Goal: Task Accomplishment & Management: Manage account settings

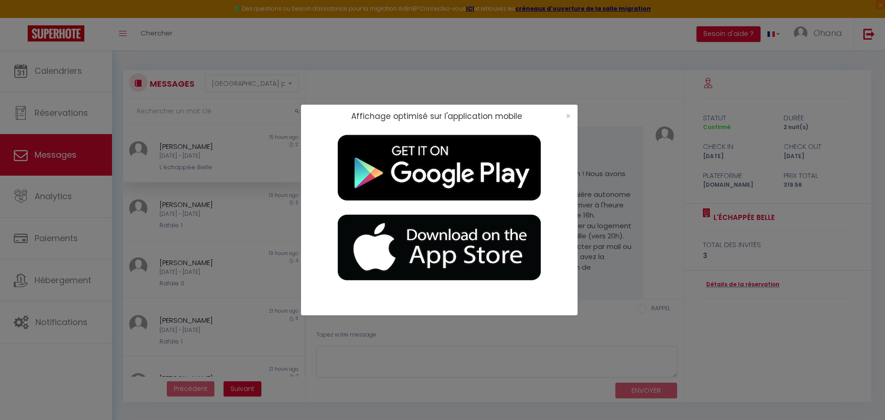
select select "message"
drag, startPoint x: 154, startPoint y: 230, endPoint x: 242, endPoint y: 204, distance: 90.9
click at [155, 229] on div "Affichage optimisé sur l'application mobile ×" at bounding box center [442, 210] width 885 height 420
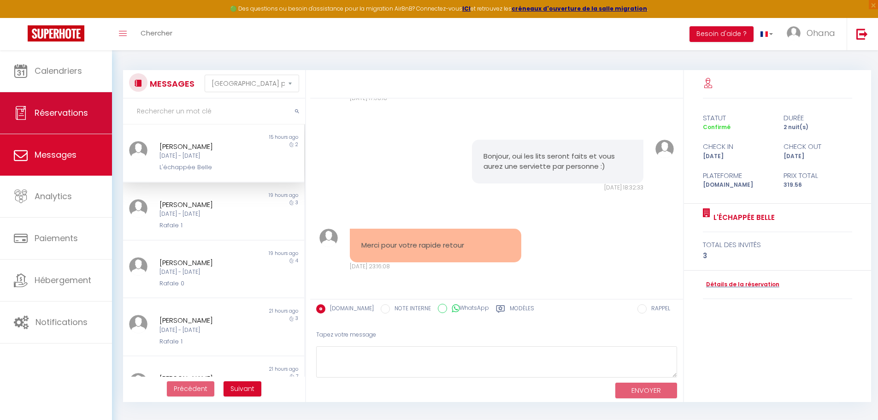
click at [36, 111] on span "Réservations" at bounding box center [61, 113] width 53 height 12
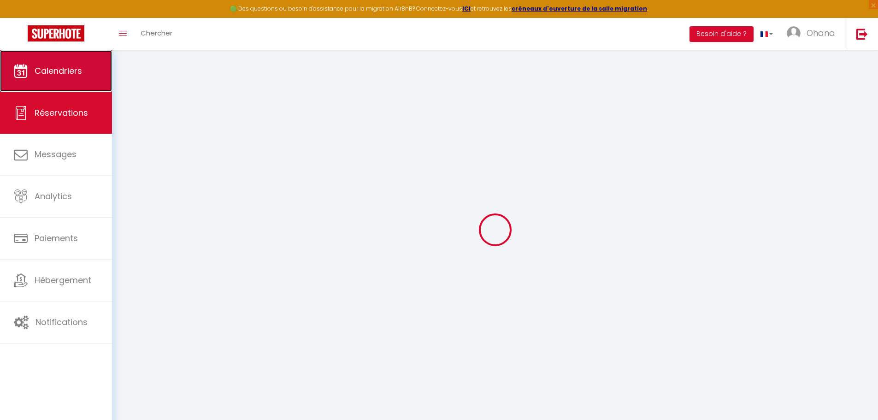
click at [44, 65] on span "Calendriers" at bounding box center [58, 71] width 47 height 12
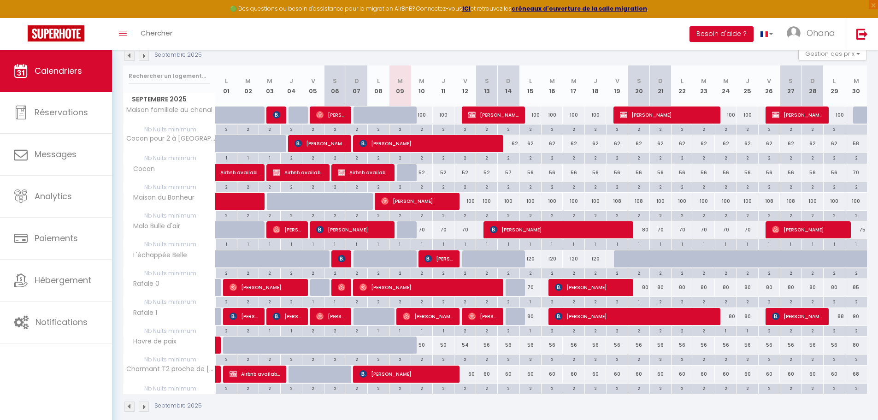
scroll to position [116, 0]
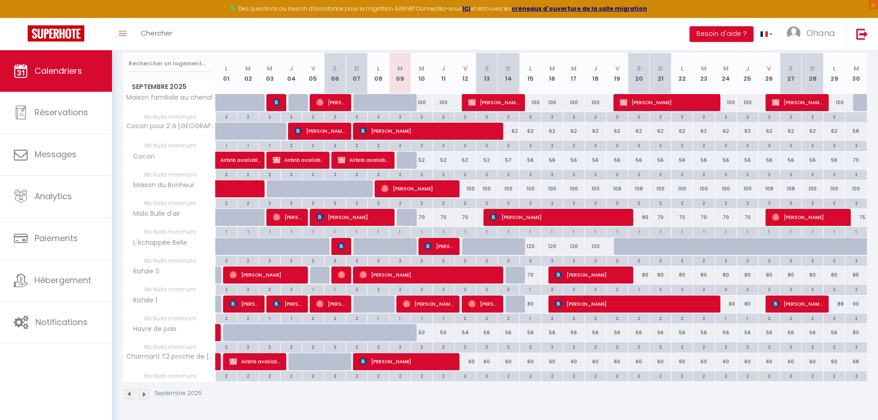
click at [337, 247] on div at bounding box center [342, 247] width 22 height 18
click at [342, 247] on img at bounding box center [341, 245] width 7 height 7
select select "OK"
select select "KO"
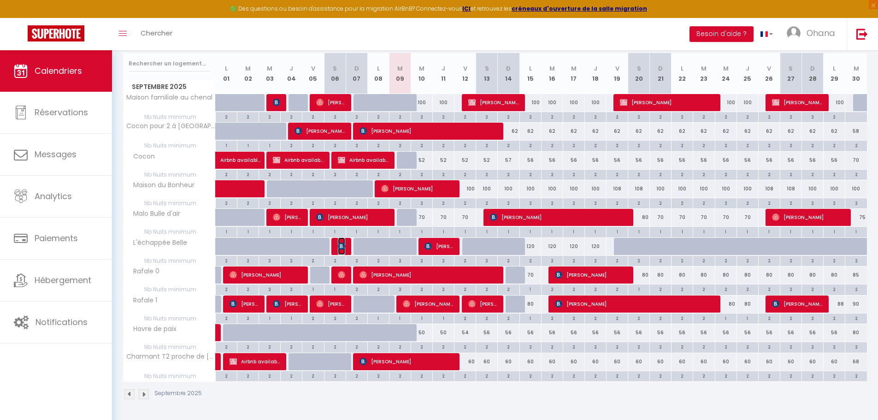
select select "0"
select select "1"
select select
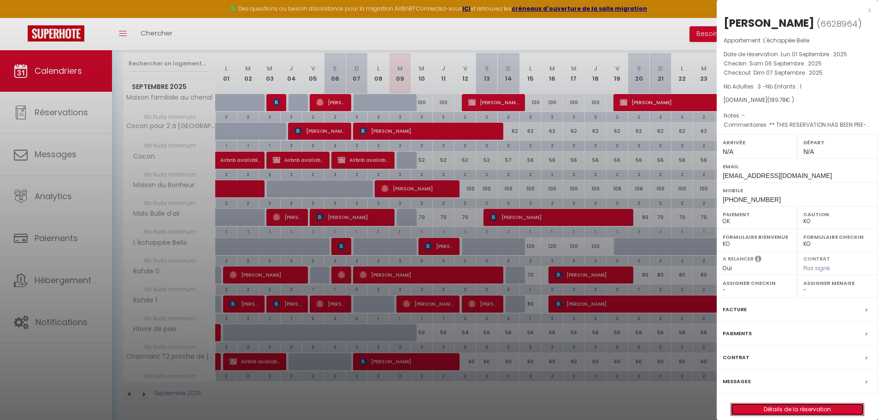
click at [796, 407] on link "Détails de la réservation" at bounding box center [797, 409] width 133 height 12
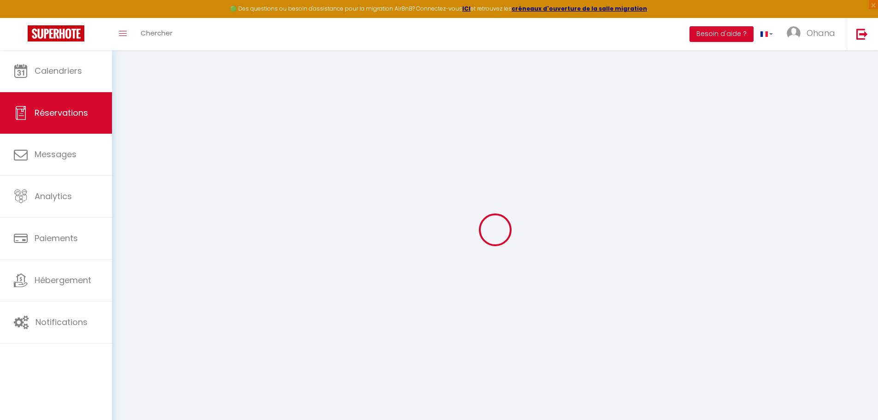
select select
checkbox input "false"
select select
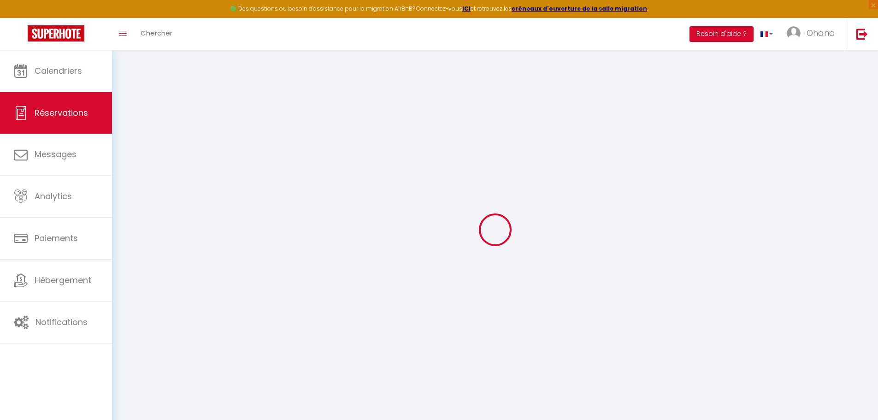
checkbox input "false"
type textarea "** THIS RESERVATION HAS BEEN PRE-PAID ** Reservation has a cancellation grace p…"
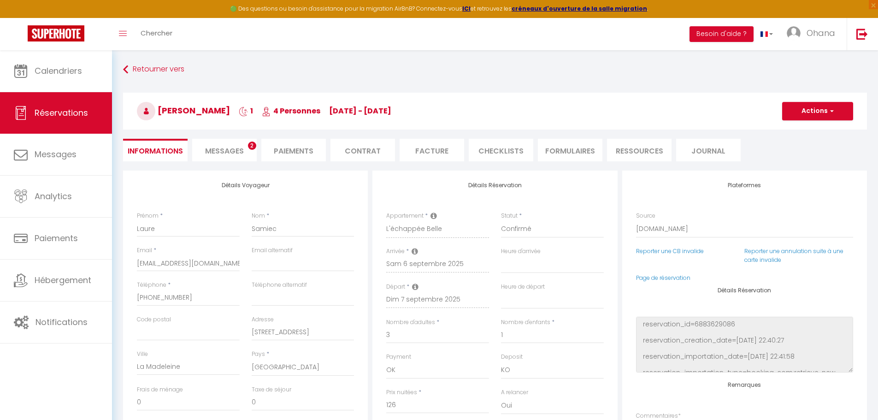
type input "60"
type input "3.78"
select select
checkbox input "false"
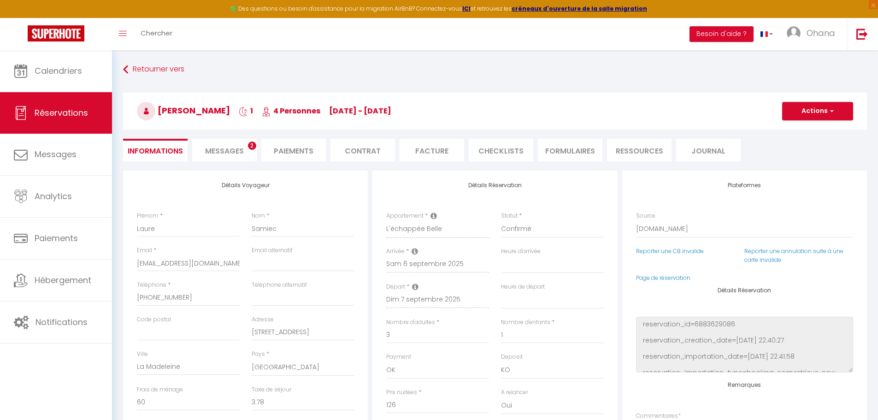
select select
click at [235, 147] on span "Messages" at bounding box center [224, 151] width 39 height 11
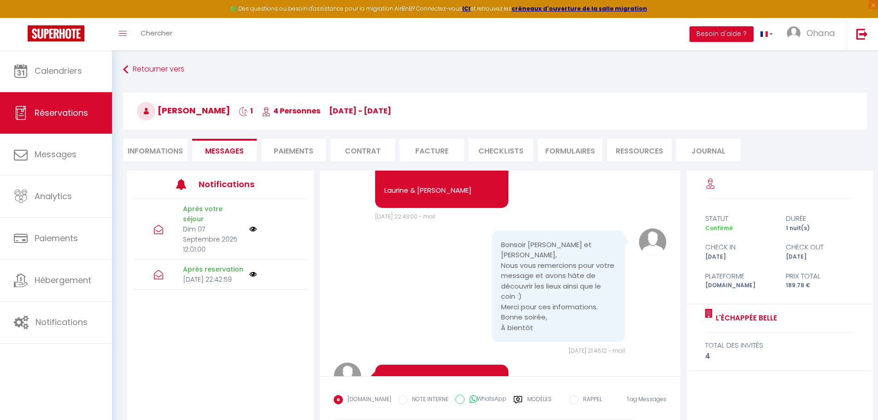
scroll to position [461, 0]
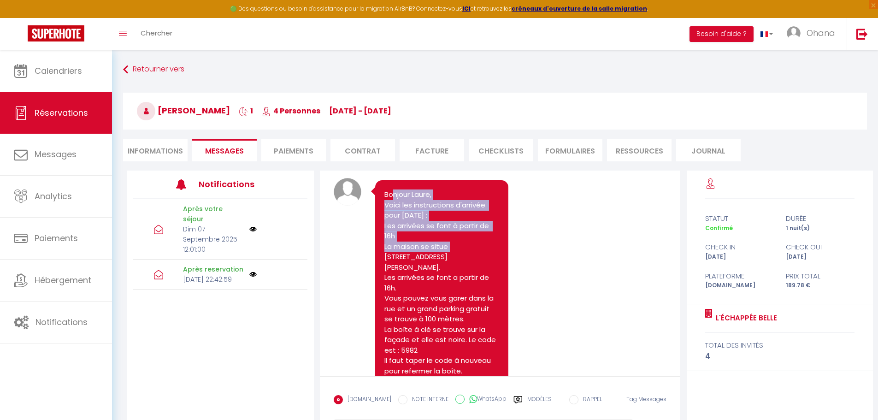
drag, startPoint x: 439, startPoint y: 213, endPoint x: 456, endPoint y: 252, distance: 42.5
click at [456, 252] on pre "Bonjour Laure, Voici les instructions d'arrivée pour [DATE] : Les arrivées se f…" at bounding box center [441, 401] width 115 height 425
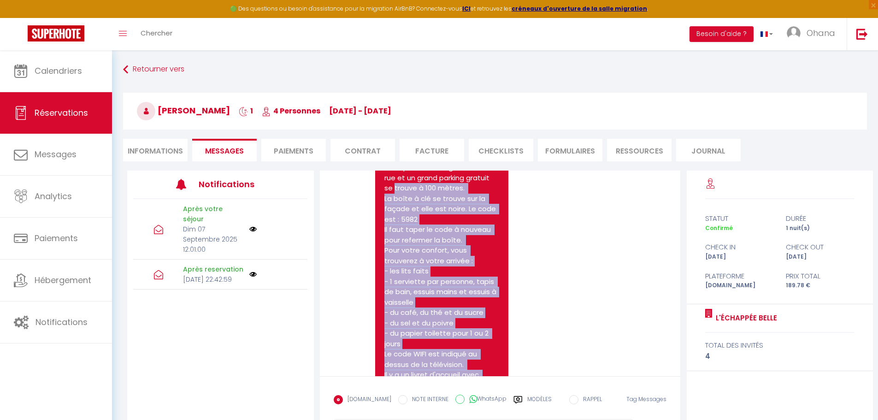
scroll to position [645, 0]
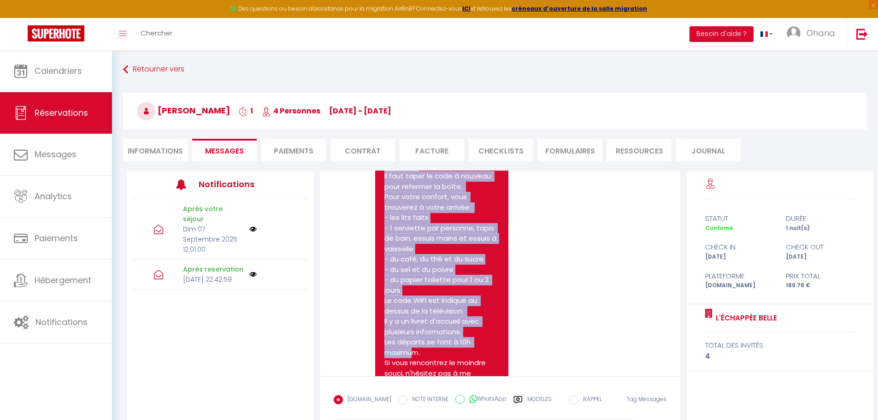
drag, startPoint x: 454, startPoint y: 300, endPoint x: 443, endPoint y: 318, distance: 21.1
click at [445, 319] on pre "Bonjour Laure, Voici les instructions d'arrivée pour [DATE] : Les arrivées se f…" at bounding box center [441, 217] width 115 height 425
drag, startPoint x: 425, startPoint y: 300, endPoint x: 414, endPoint y: 294, distance: 12.6
click at [424, 299] on pre "Bonjour Laure, Voici les instructions d'arrivée pour [DATE] : Les arrivées se f…" at bounding box center [441, 217] width 115 height 425
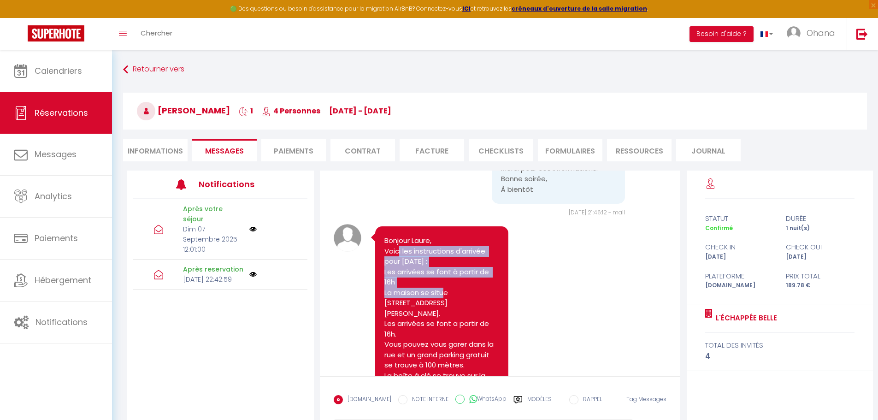
drag, startPoint x: 406, startPoint y: 243, endPoint x: 445, endPoint y: 280, distance: 54.1
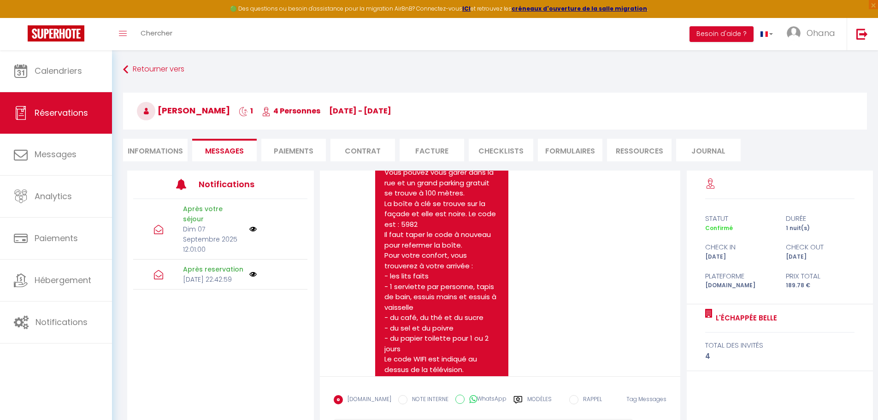
click at [445, 282] on pre "Bonjour Laure, Voici les instructions d'arrivée pour [DATE] : Les arrivées se f…" at bounding box center [441, 276] width 115 height 425
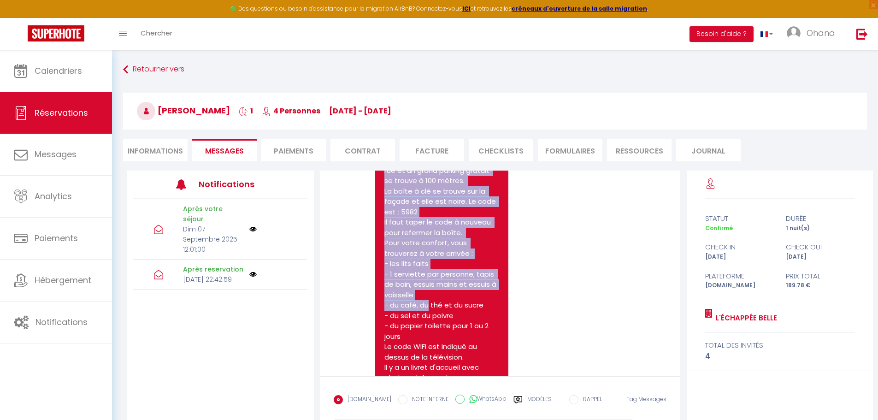
click at [440, 281] on pre "Bonjour Laure, Voici les instructions d'arrivée pour [DATE] : Les arrivées se f…" at bounding box center [441, 263] width 115 height 425
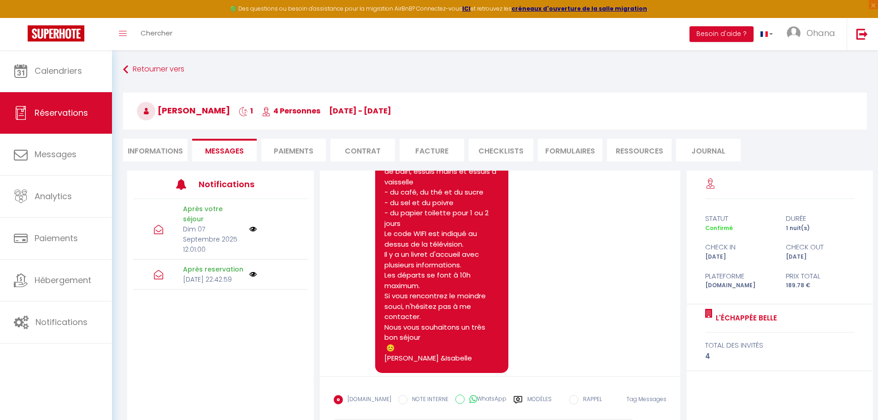
scroll to position [737, 0]
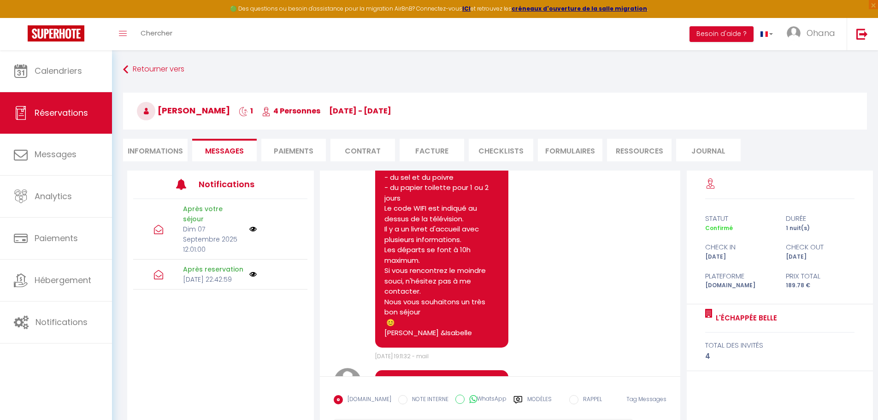
drag, startPoint x: 382, startPoint y: 185, endPoint x: 445, endPoint y: 313, distance: 142.6
click at [441, 312] on div "Bonjour Laure, Voici les instructions d'arrivée pour [DATE] : Les arrivées se f…" at bounding box center [441, 126] width 133 height 444
click at [448, 310] on pre "Bonjour Laure, Voici les instructions d'arrivée pour [DATE] : Les arrivées se f…" at bounding box center [441, 125] width 115 height 425
click at [443, 312] on pre "Bonjour Laure, Voici les instructions d'arrivée pour [DATE] : Les arrivées se f…" at bounding box center [441, 125] width 115 height 425
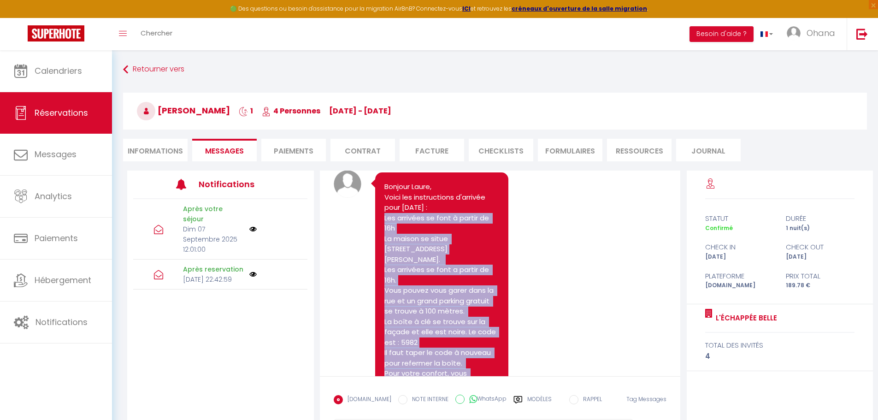
scroll to position [415, 0]
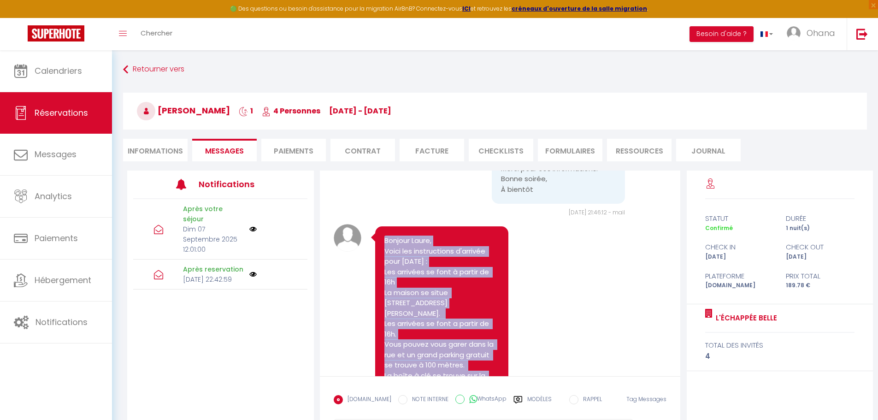
drag, startPoint x: 443, startPoint y: 313, endPoint x: 386, endPoint y: 230, distance: 100.4
copy div "Bonjour Laure, Voici les instructions d'arrivée pour [DATE] : Les arrivées se f…"
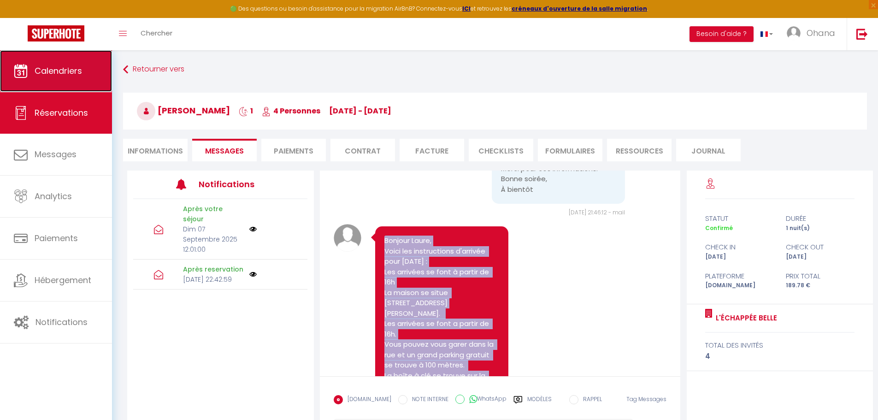
click at [56, 72] on span "Calendriers" at bounding box center [58, 71] width 47 height 12
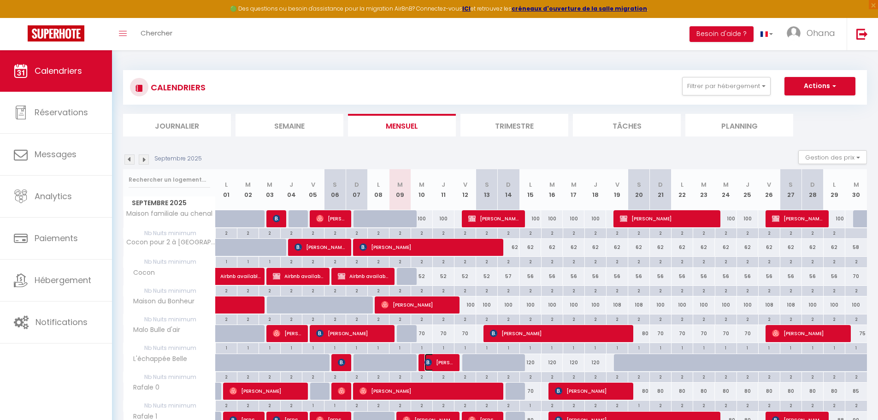
click at [449, 365] on span "[PERSON_NAME]" at bounding box center [439, 363] width 29 height 18
select select "OK"
select select "KO"
select select "0"
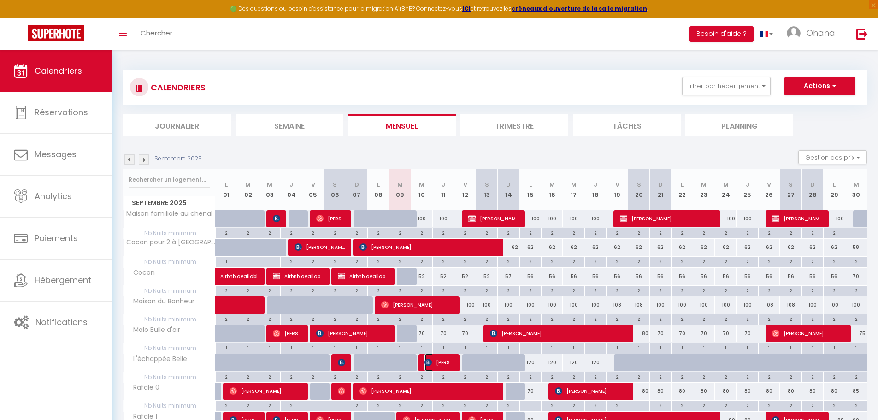
select select "1"
select select
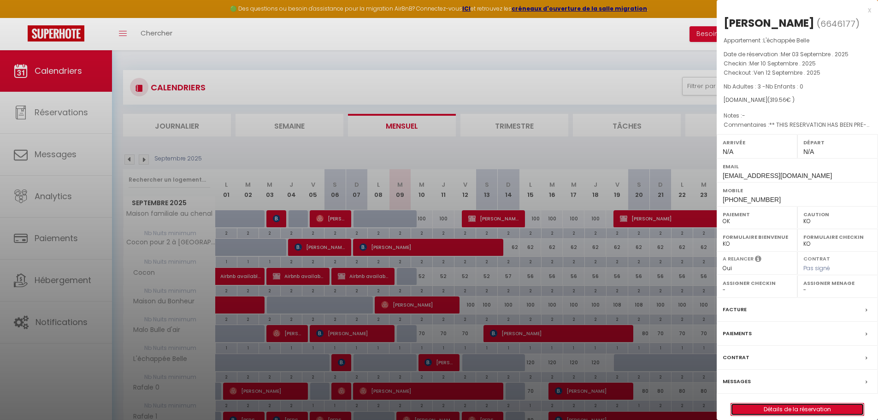
click at [765, 410] on link "Détails de la réservation" at bounding box center [797, 409] width 133 height 12
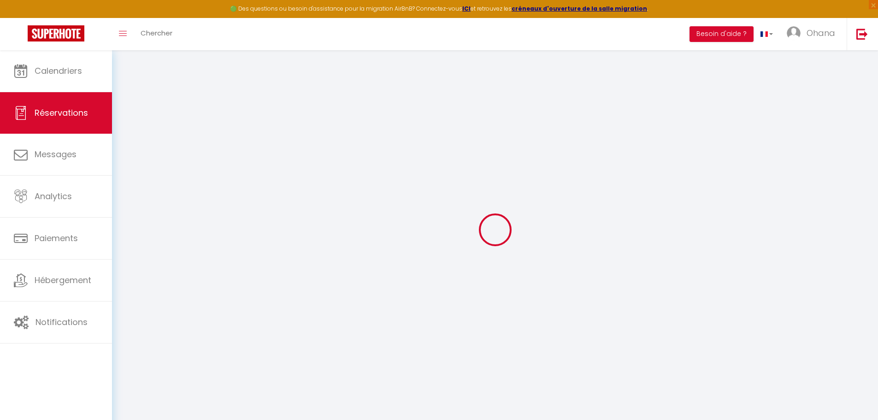
type input "[PERSON_NAME]"
type input "Vanimpel"
type input "[EMAIL_ADDRESS][DOMAIN_NAME]"
type input "[PHONE_NUMBER]"
type input "[STREET_ADDRESS]"
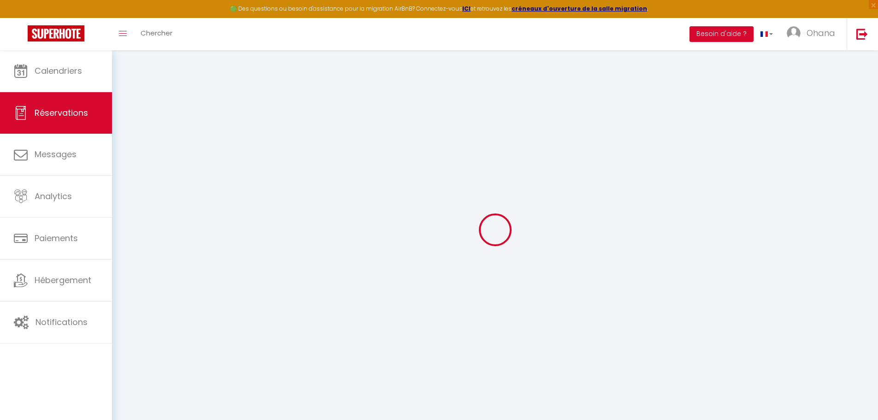
type input "Bassilly"
select select "BE"
type input "46.8"
type input "4.47"
select select "41207"
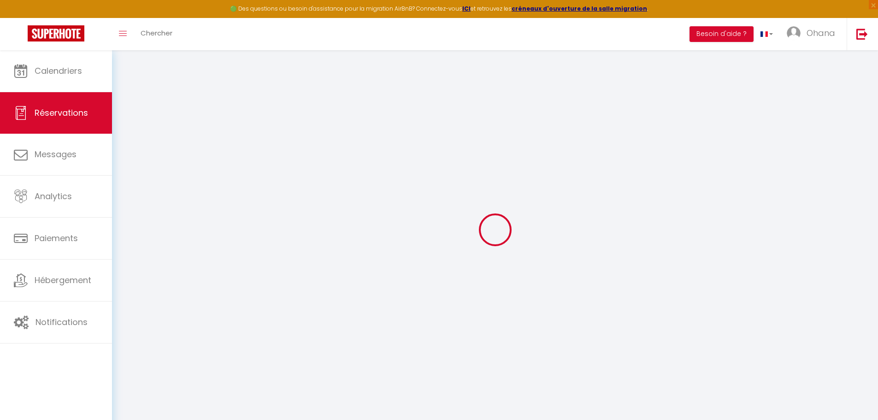
select select "1"
select select
type input "3"
select select "12"
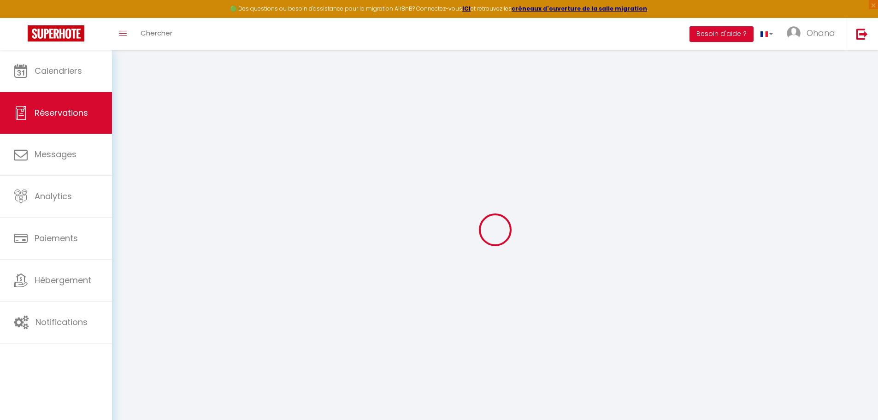
select select
type input "252"
checkbox input "false"
type input "0"
select select "2"
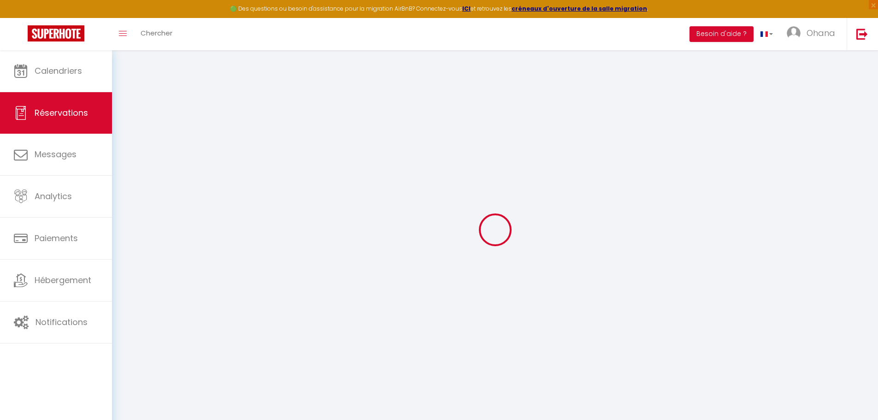
type input "60"
type input "0"
select select
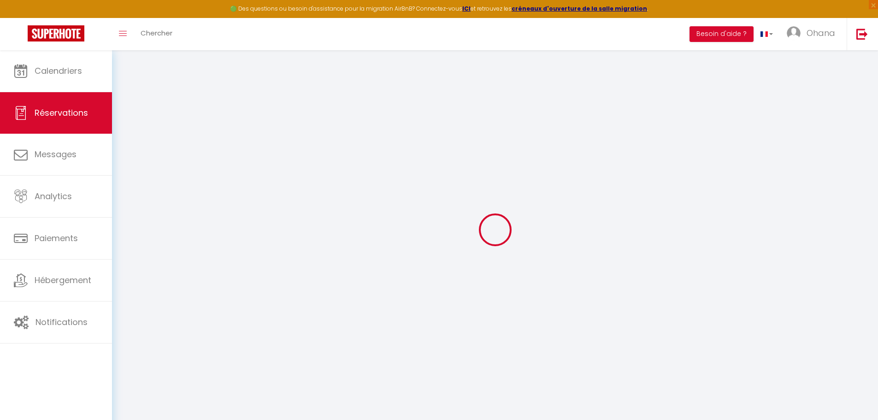
select select "14"
checkbox input "false"
select select
checkbox input "false"
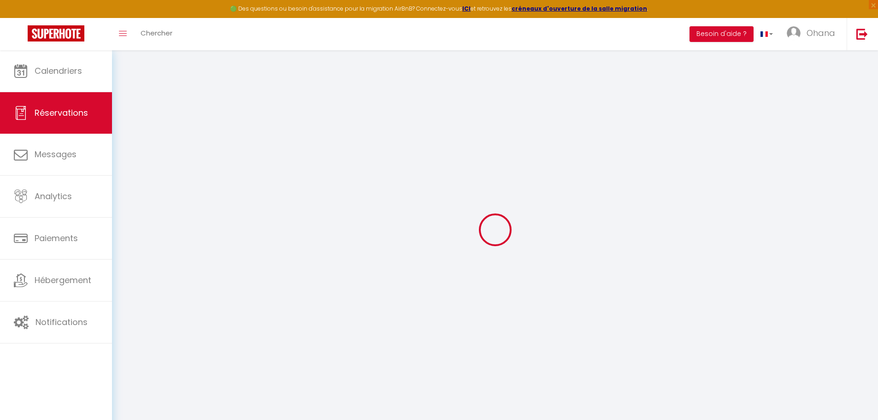
select select
checkbox input "false"
type textarea "** THIS RESERVATION HAS BEEN PRE-PAID ** Reservation has a cancellation grace p…"
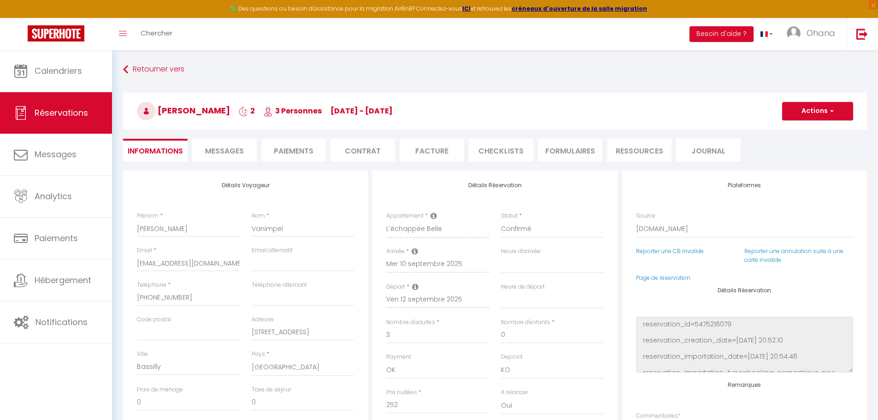
type input "60"
type input "7.56"
select select
checkbox input "false"
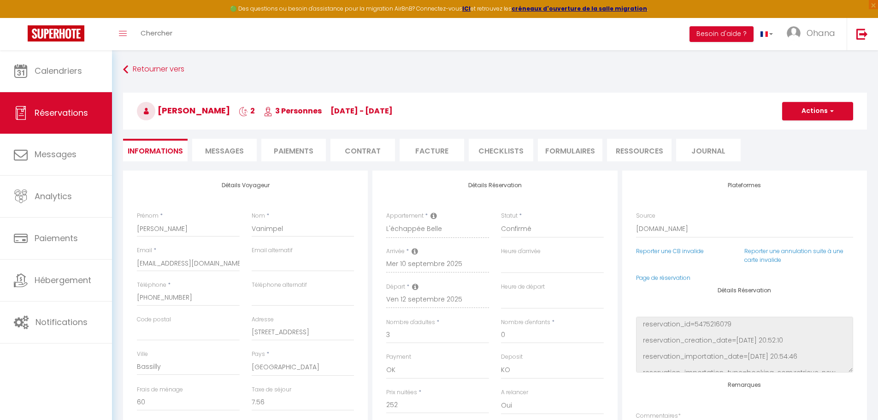
select select
click at [241, 157] on li "Messages" at bounding box center [224, 150] width 65 height 23
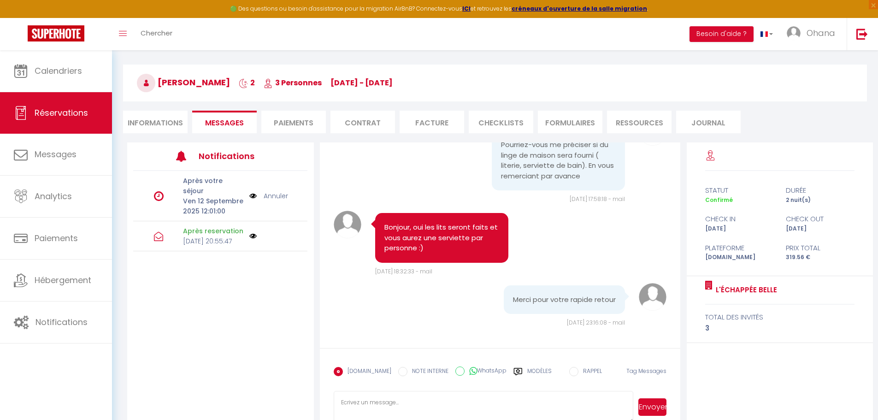
scroll to position [50, 0]
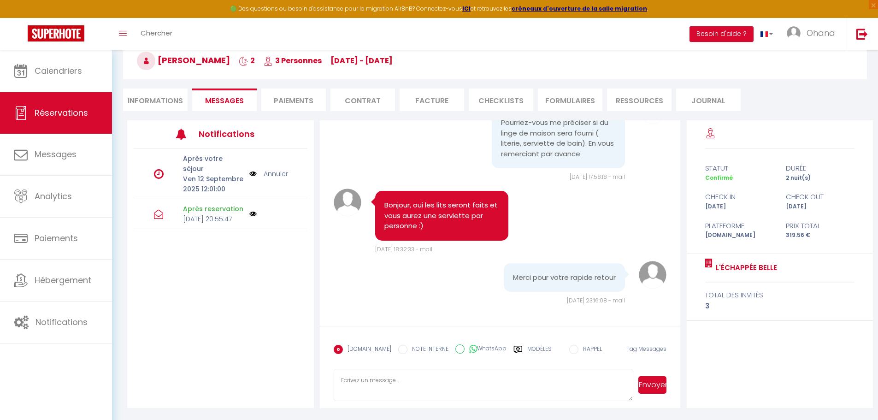
click at [398, 387] on textarea at bounding box center [484, 385] width 300 height 32
paste textarea "Bonjour Laure, Voici les instructions d'arrivée pour [DATE] : Les arrivées se f…"
click at [382, 378] on textarea "Bonjour Laure, Voici les instructions d'arrivée pour [DATE] : Les arrivées se f…" at bounding box center [484, 385] width 300 height 32
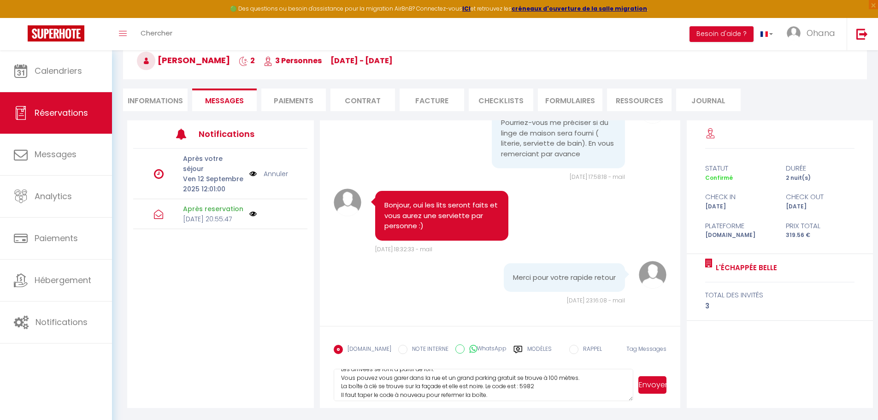
type textarea "Bonjour [PERSON_NAME], Voici les instructions d'arrivée pour [DATE] : Les arriv…"
click at [655, 383] on button "Envoyer" at bounding box center [652, 385] width 28 height 18
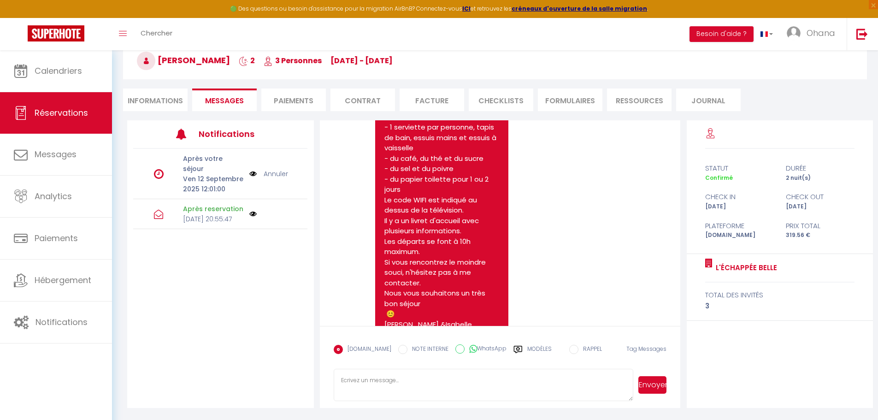
scroll to position [814, 0]
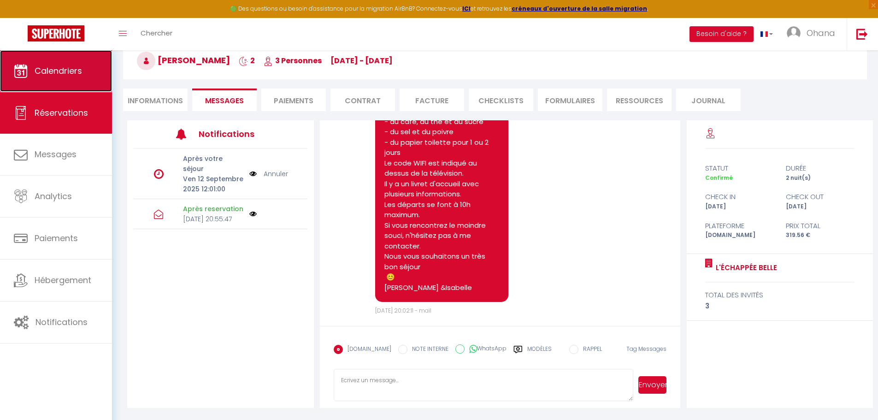
click at [50, 83] on link "Calendriers" at bounding box center [56, 70] width 112 height 41
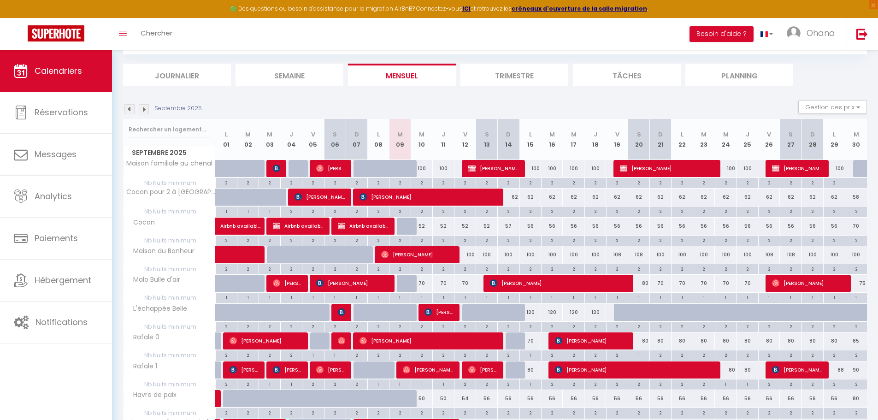
scroll to position [116, 0]
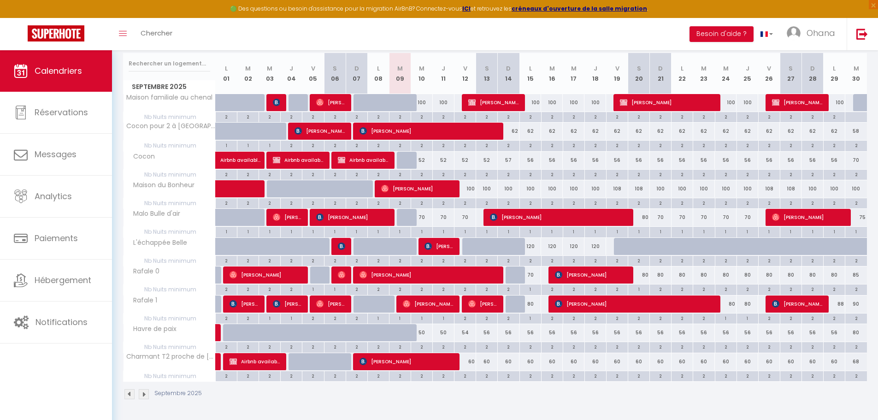
click at [513, 133] on div "62" at bounding box center [509, 131] width 22 height 17
type input "62"
type input "Dim 14 Septembre 2025"
type input "Lun 15 Septembre 2025"
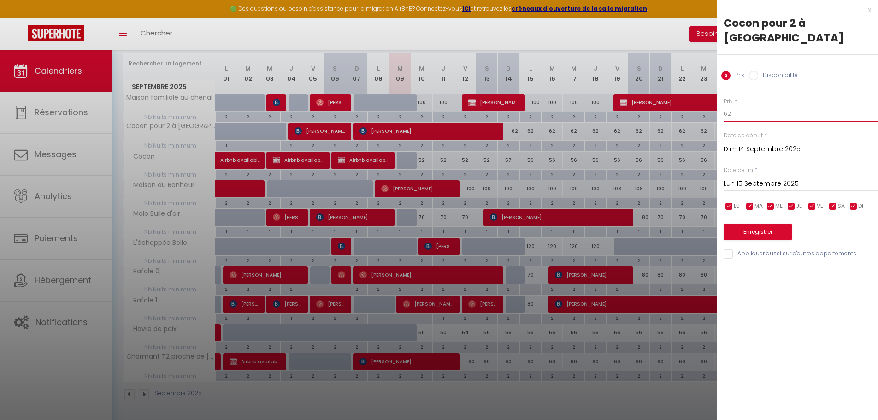
click at [737, 117] on input "62" at bounding box center [801, 114] width 154 height 17
type input "6"
type input "58"
click at [740, 183] on input "Lun 15 Septembre 2025" at bounding box center [801, 184] width 154 height 12
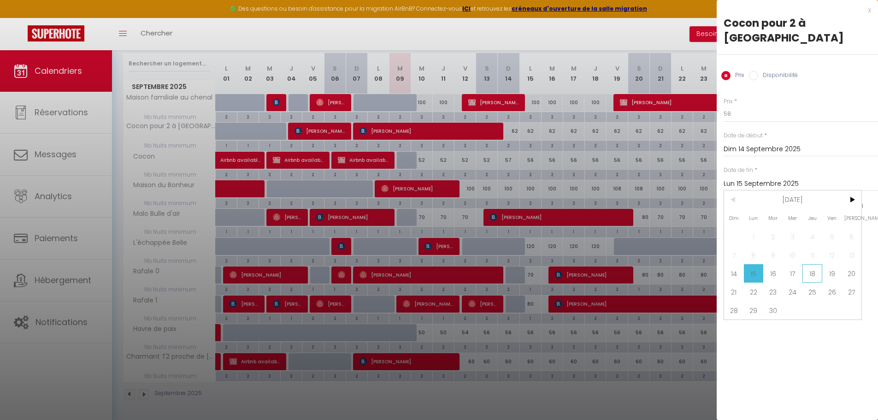
click at [811, 275] on span "18" at bounding box center [812, 273] width 20 height 18
type input "Jeu 18 Septembre 2025"
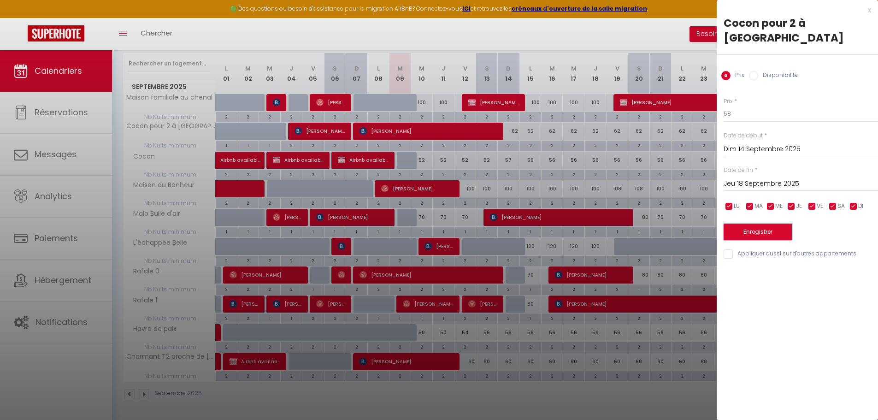
click at [750, 235] on button "Enregistrer" at bounding box center [758, 232] width 68 height 17
